Goal: Information Seeking & Learning: Learn about a topic

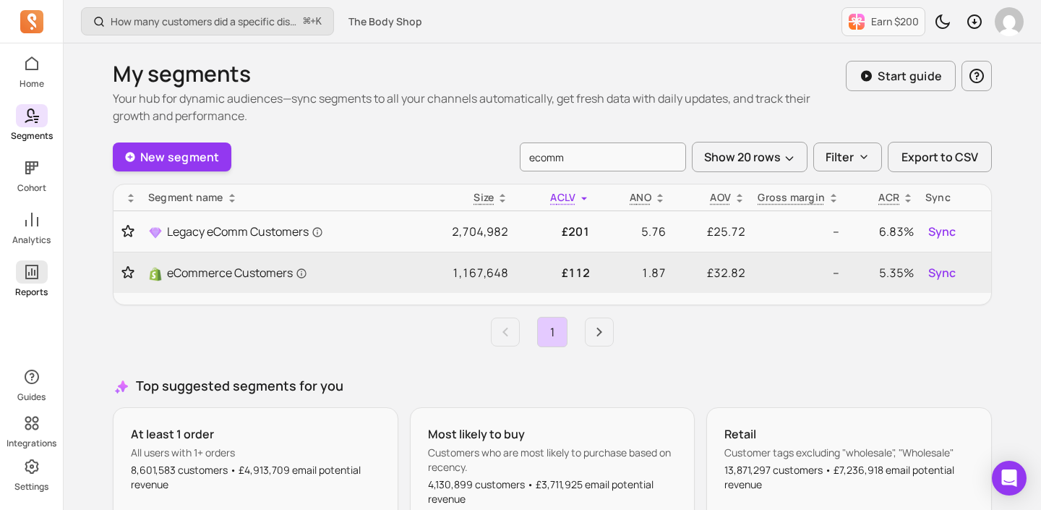
click at [29, 266] on icon at bounding box center [31, 271] width 17 height 17
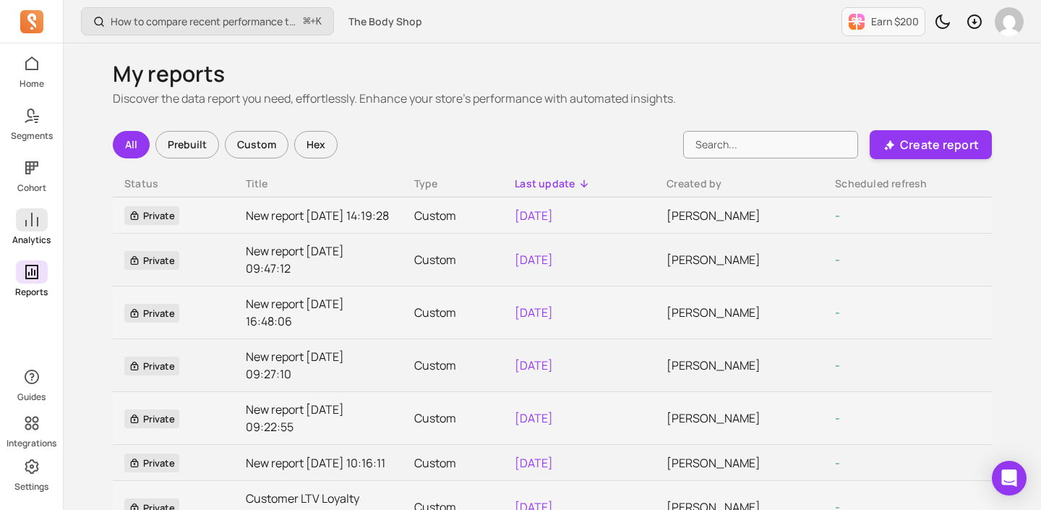
click at [36, 228] on icon at bounding box center [31, 219] width 17 height 17
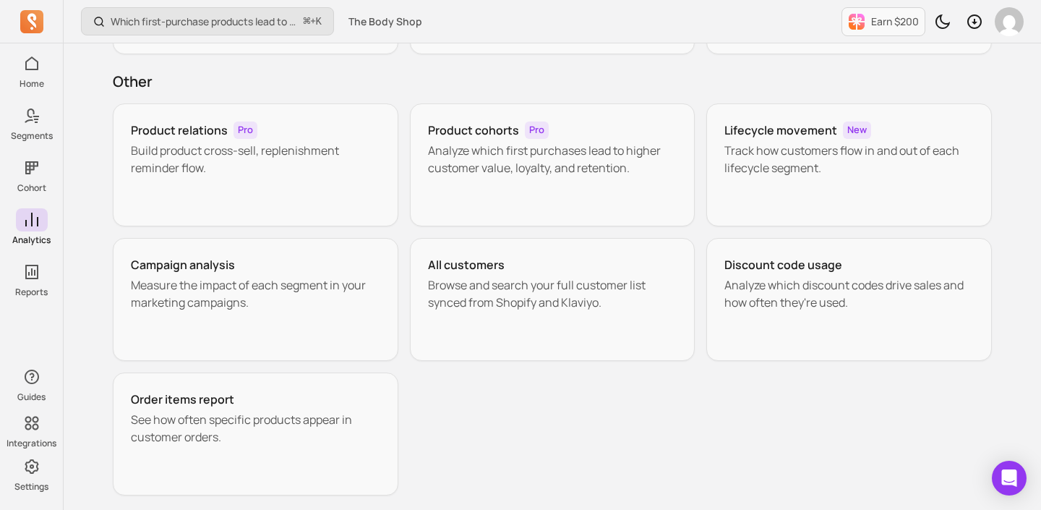
scroll to position [226, 0]
click at [812, 335] on div "Discount code usage Analyze which discount codes drive sales and how often they…" at bounding box center [849, 297] width 286 height 123
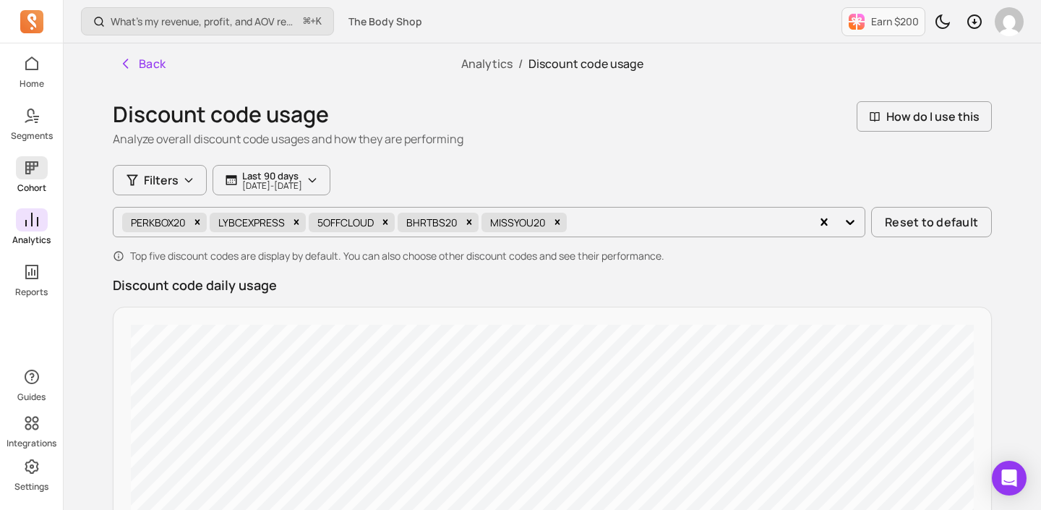
click at [40, 168] on span at bounding box center [32, 167] width 32 height 23
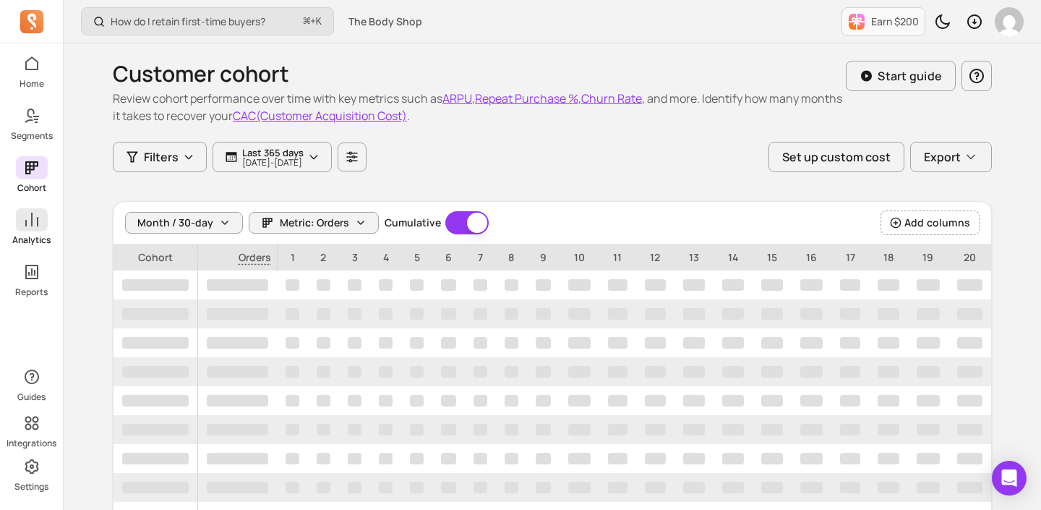
click at [31, 218] on icon at bounding box center [31, 220] width 13 height 14
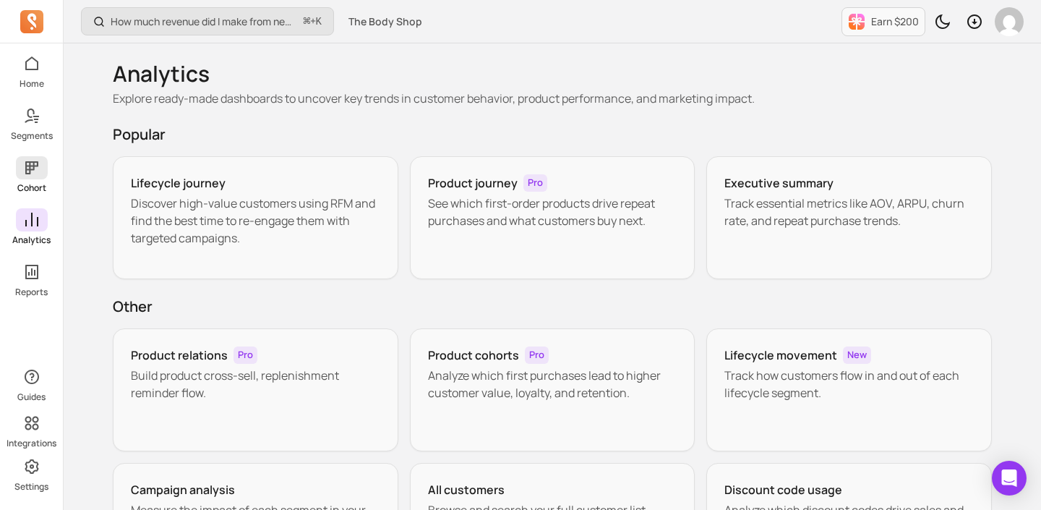
click at [24, 180] on link "Cohort" at bounding box center [31, 175] width 63 height 38
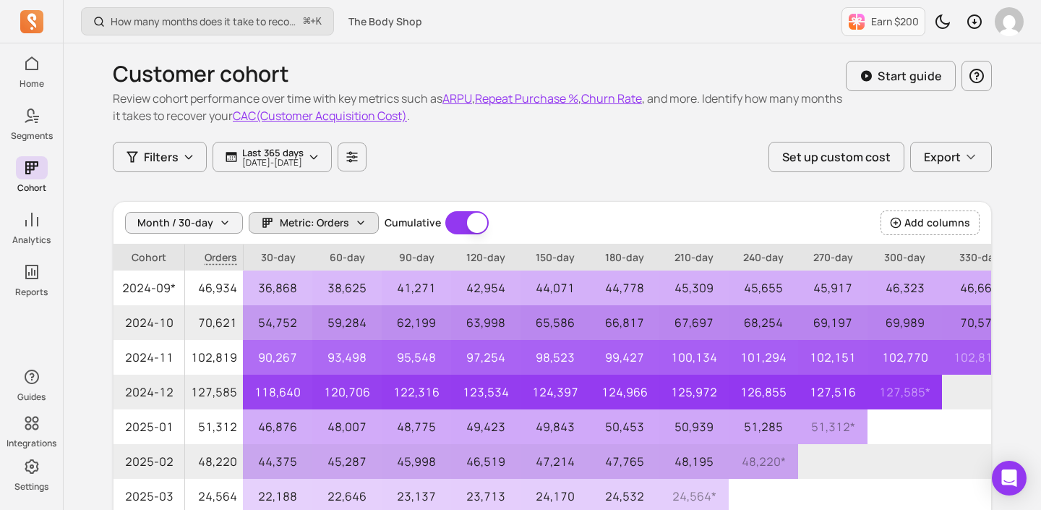
click at [309, 226] on span "Metric: Orders" at bounding box center [314, 222] width 69 height 14
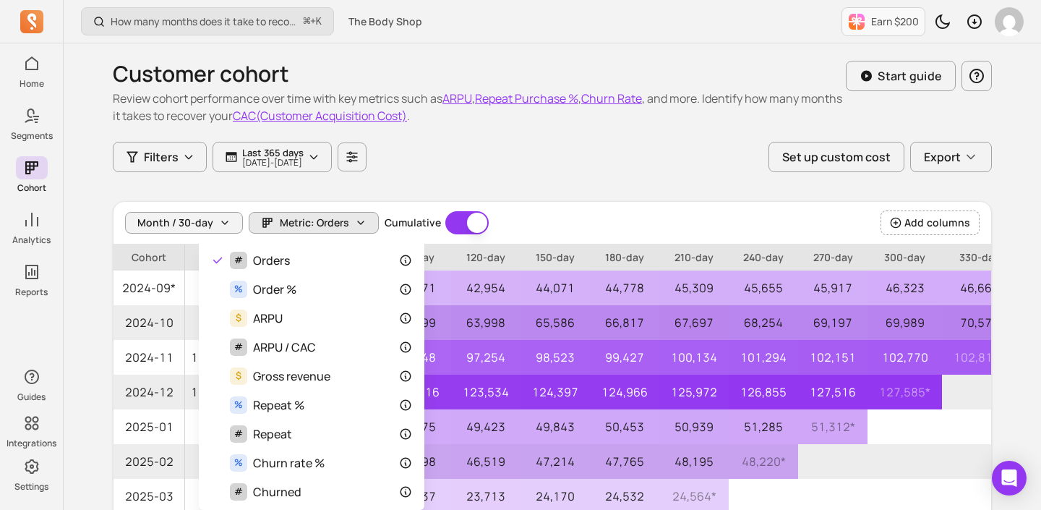
click at [502, 151] on div "Customer cohort Review cohort performance over time with key metrics such as AR…" at bounding box center [552, 395] width 879 height 705
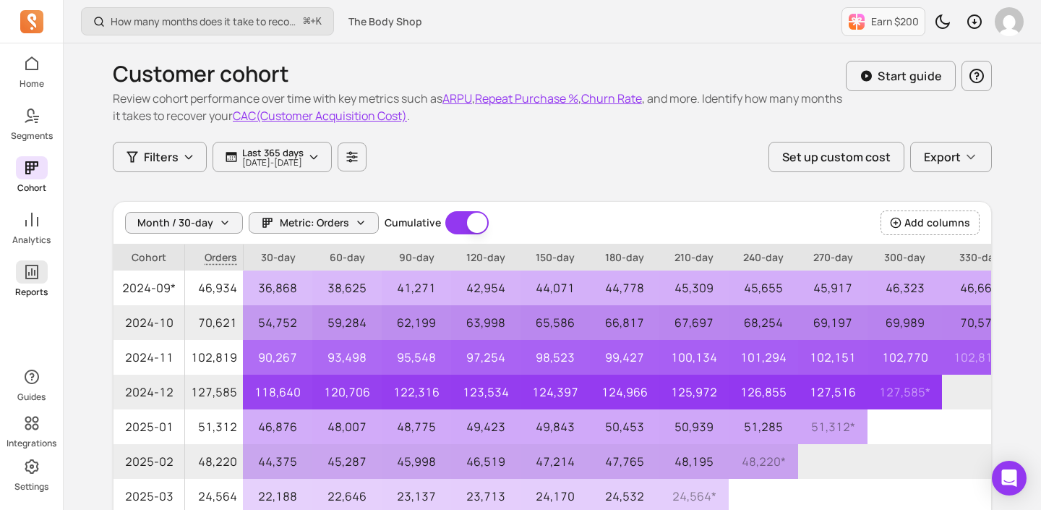
click at [30, 279] on icon at bounding box center [31, 271] width 17 height 17
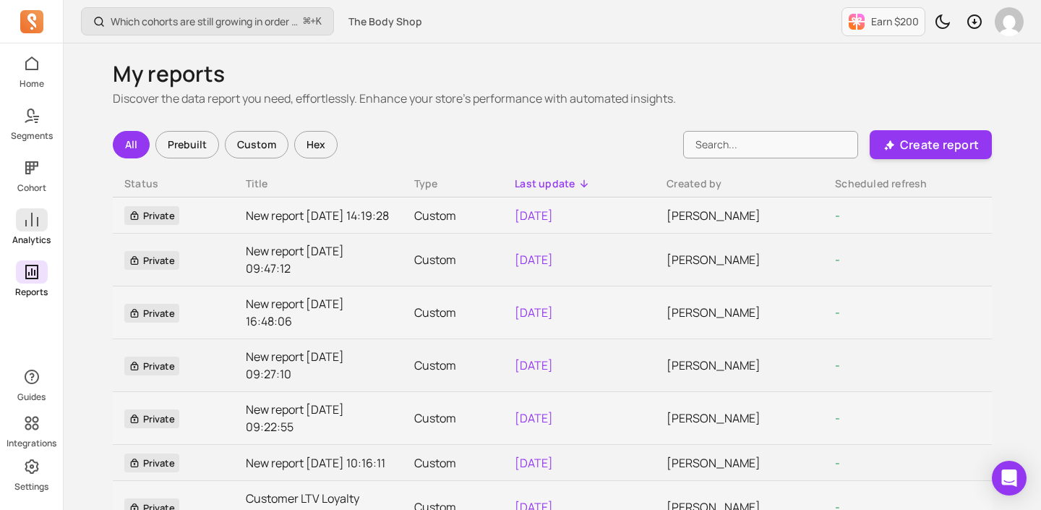
click at [25, 218] on icon at bounding box center [31, 219] width 17 height 17
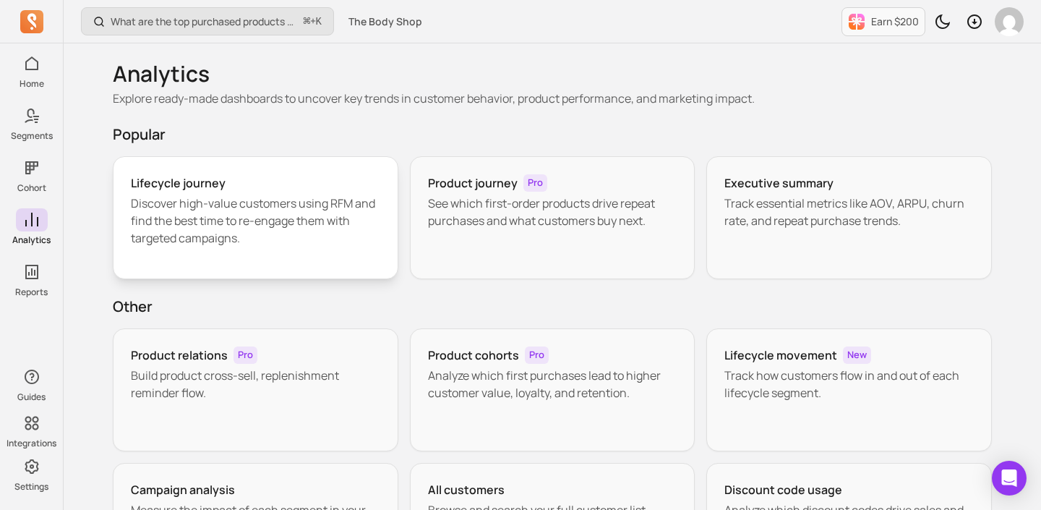
click at [301, 219] on p "Discover high-value customers using RFM and find the best time to re-engage the…" at bounding box center [255, 220] width 249 height 52
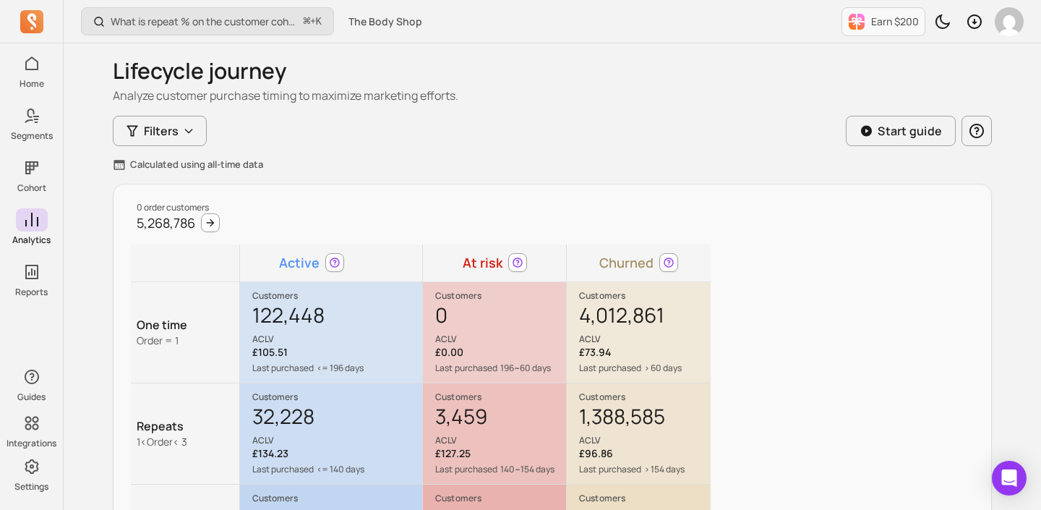
scroll to position [37, 0]
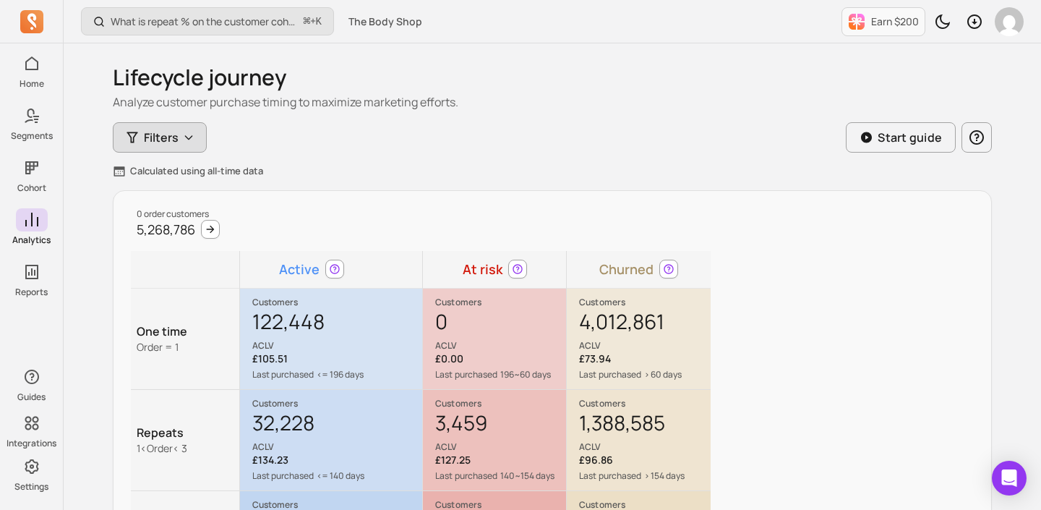
click at [186, 139] on icon "button" at bounding box center [189, 138] width 12 height 12
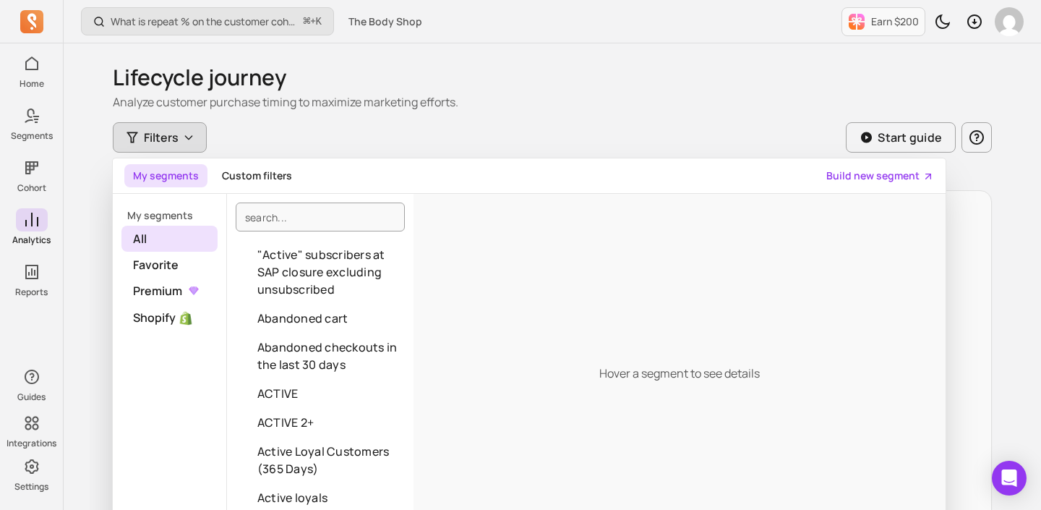
click at [434, 107] on p "Analyze customer purchase timing to maximize marketing efforts." at bounding box center [552, 101] width 879 height 17
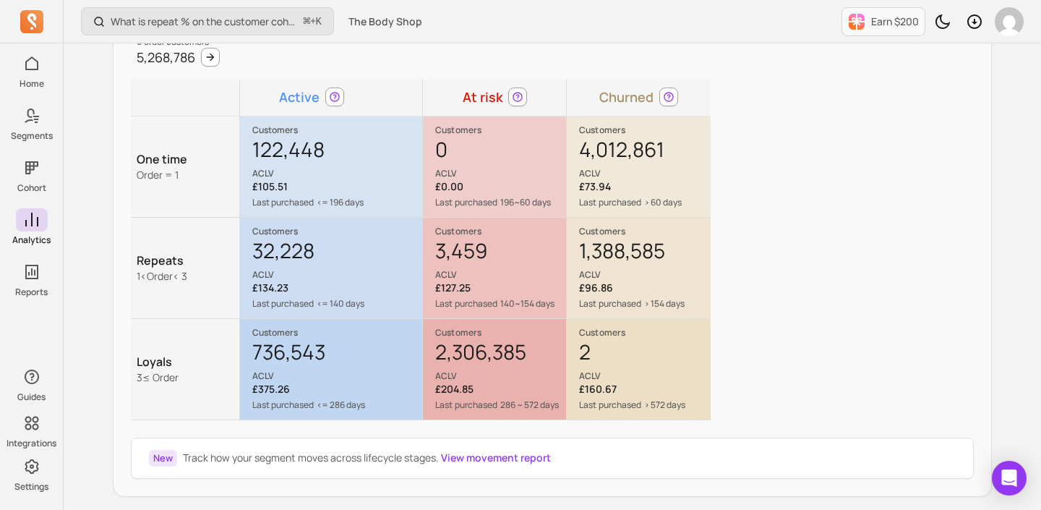
scroll to position [205, 0]
